Goal: Information Seeking & Learning: Learn about a topic

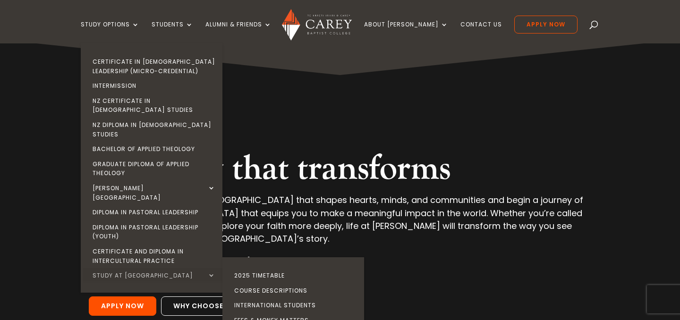
scroll to position [5, 0]
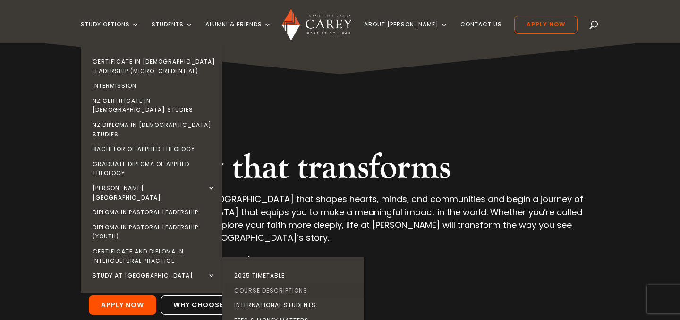
click at [264, 283] on link "Course Descriptions" at bounding box center [296, 290] width 142 height 15
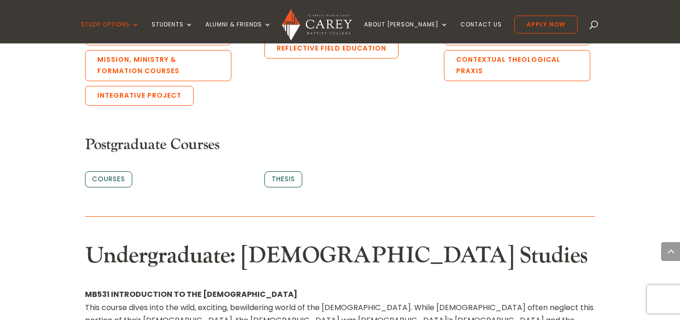
scroll to position [624, 0]
click at [114, 171] on link "Courses" at bounding box center [108, 179] width 47 height 16
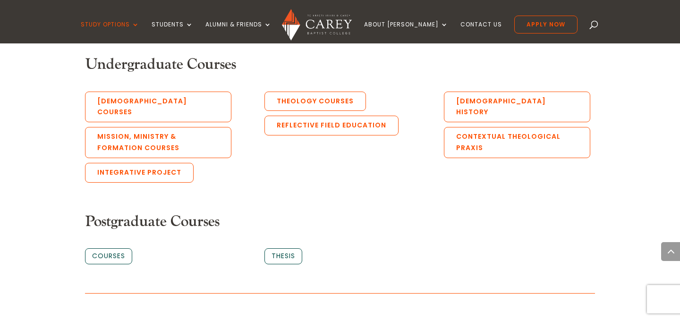
scroll to position [534, 0]
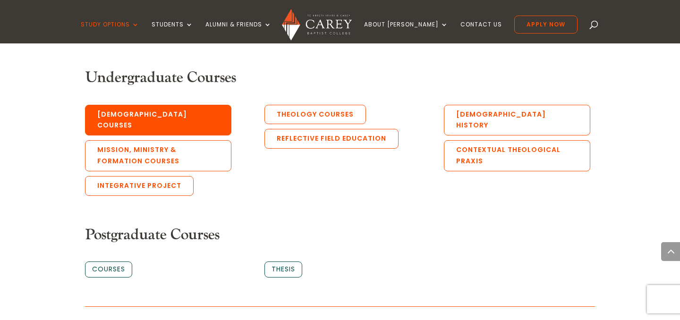
click at [134, 111] on link "[DEMOGRAPHIC_DATA] Courses" at bounding box center [158, 120] width 146 height 31
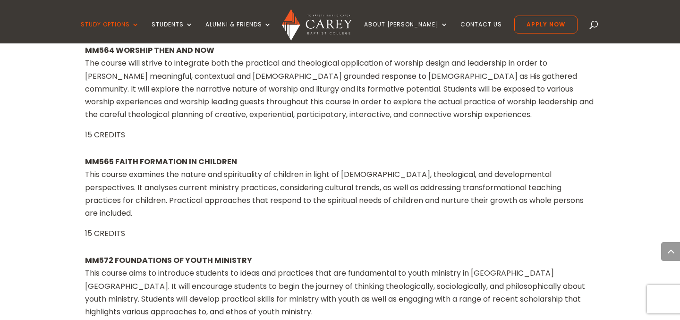
scroll to position [7628, 0]
